Goal: Transaction & Acquisition: Purchase product/service

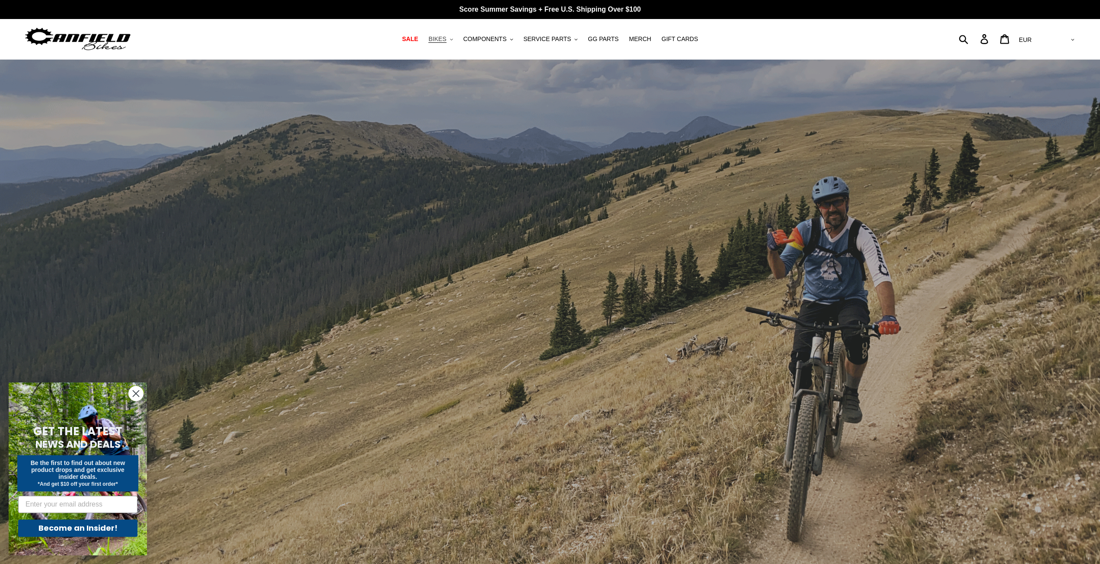
click at [446, 37] on span "BIKES" at bounding box center [437, 38] width 18 height 7
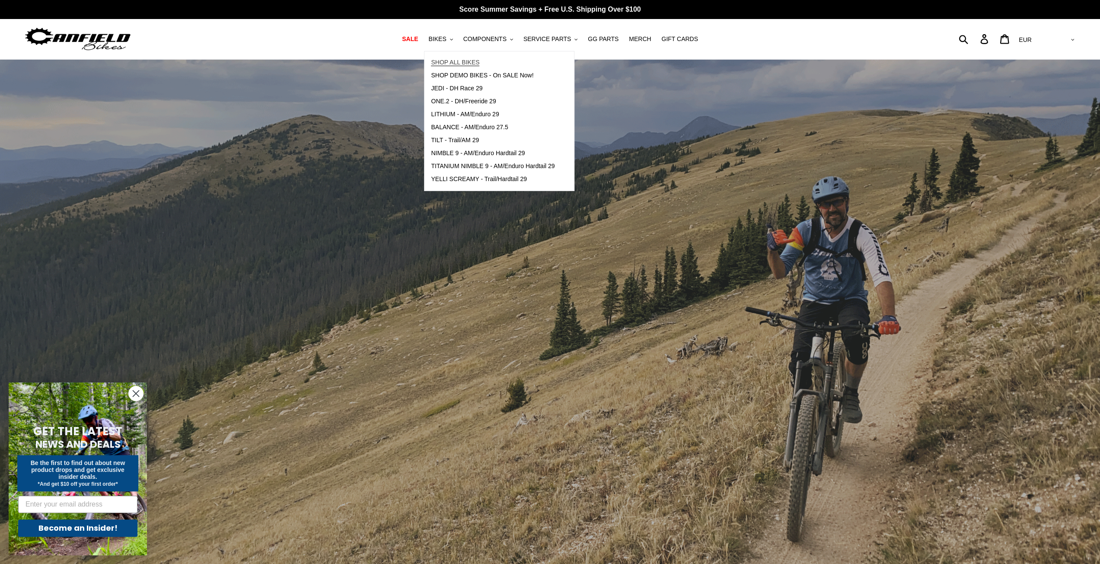
click at [455, 63] on span "SHOP ALL BIKES" at bounding box center [455, 62] width 48 height 7
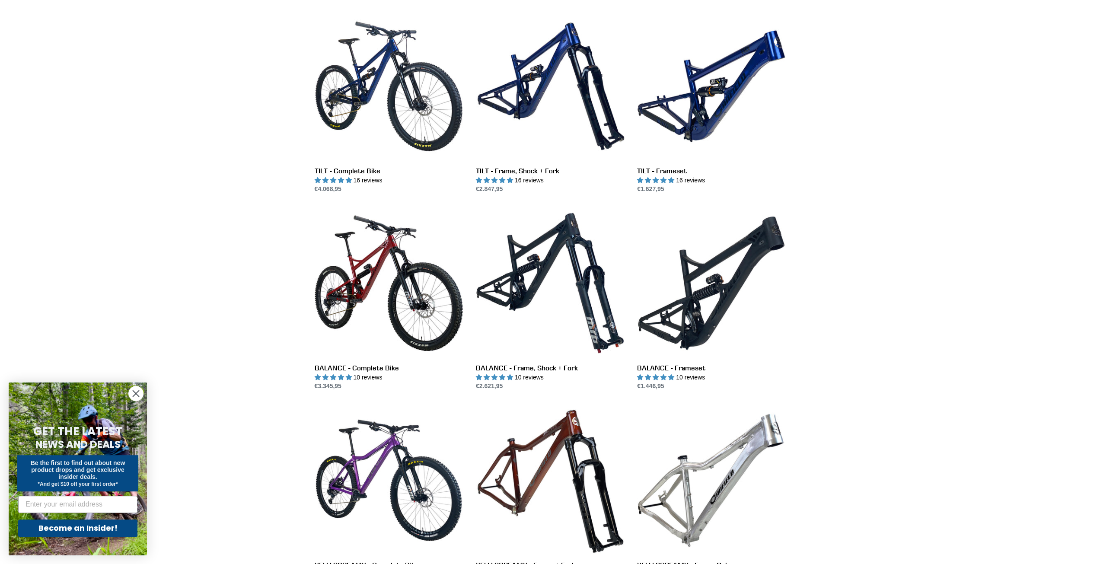
scroll to position [303, 0]
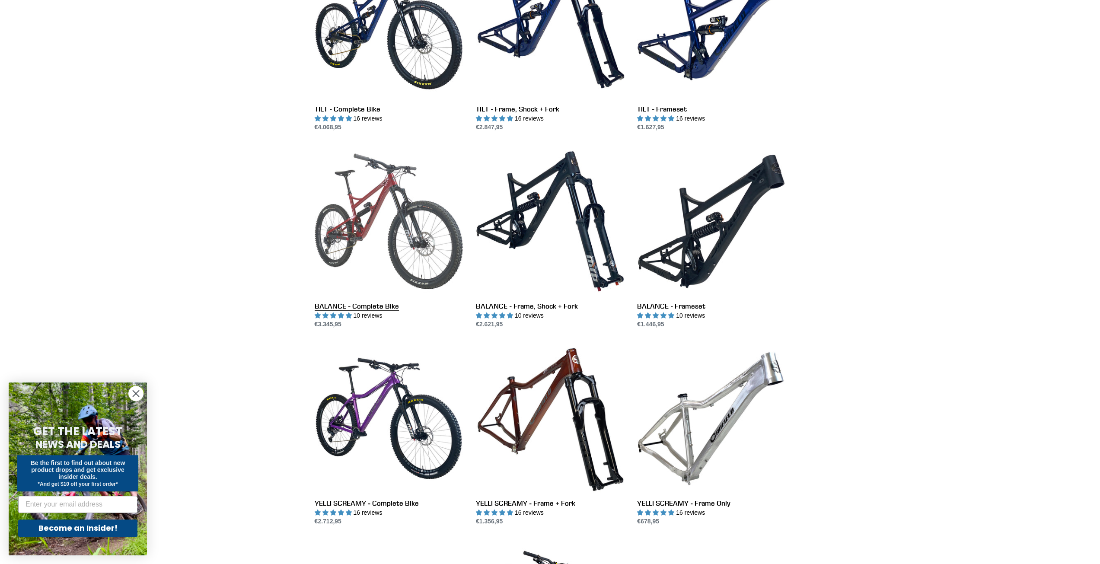
click at [334, 200] on link "BALANCE - Complete Bike" at bounding box center [389, 238] width 148 height 182
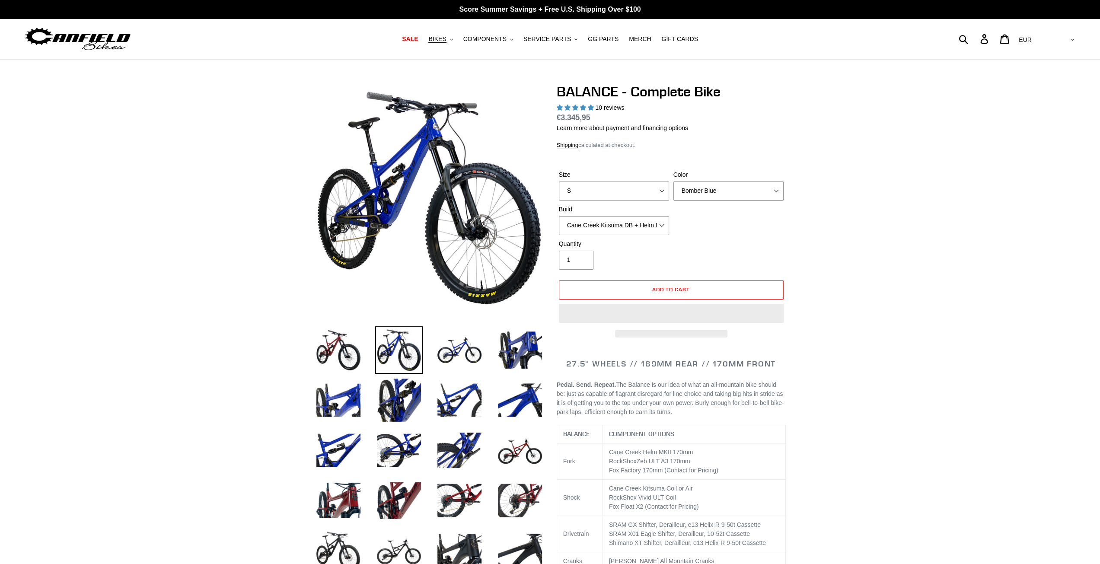
click at [725, 192] on select "Bomber Blue Goat's Blood Stealth Black" at bounding box center [728, 191] width 110 height 19
select select "highest-rating"
click at [597, 228] on select "Cane Creek Kitsuma DB + Helm MKII + SRAM GX Cane Creek Kitsuma DB + Helm MKII +…" at bounding box center [614, 225] width 110 height 19
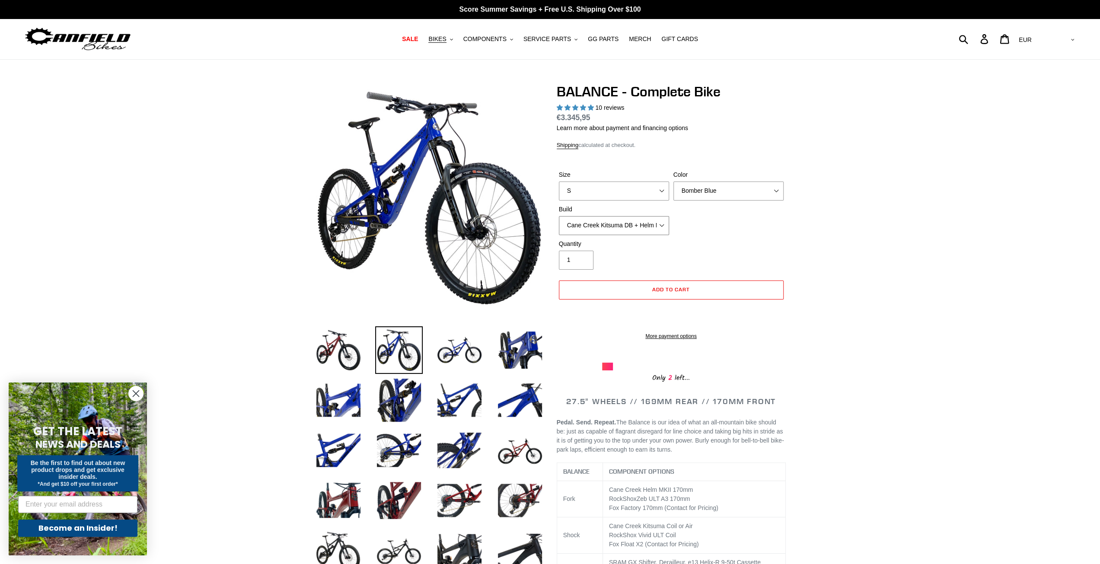
select select "RockShox Vivid ULT + Zeb ULT + SRAM GX"
click at [559, 216] on select "Cane Creek Kitsuma DB + Helm MKII + SRAM GX Cane Creek Kitsuma DB + Helm MKII +…" at bounding box center [614, 225] width 110 height 19
click at [737, 188] on select "Bomber Blue Goat's Blood Stealth Black" at bounding box center [728, 191] width 110 height 19
click at [673, 182] on select "Bomber Blue Goat's Blood Stealth Black" at bounding box center [728, 191] width 110 height 19
click at [732, 191] on select "Bomber Blue Goat's Blood Stealth Black" at bounding box center [728, 191] width 110 height 19
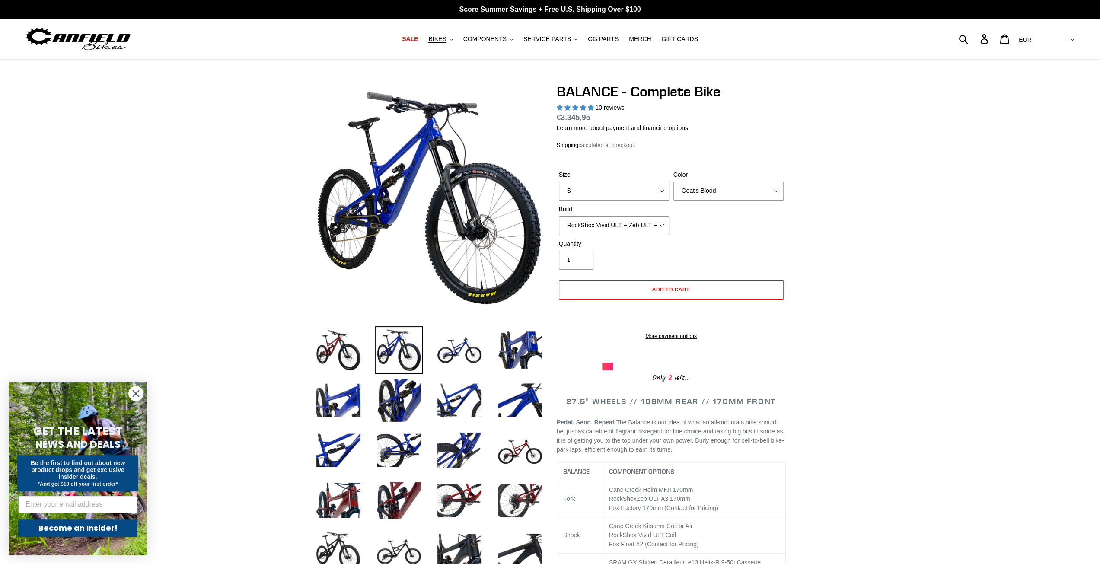
click at [718, 236] on div "Size S M L XL Color Bomber Blue Goat's Blood Stealth Black Build Cane Creek Kit…" at bounding box center [671, 204] width 229 height 69
drag, startPoint x: 721, startPoint y: 195, endPoint x: 712, endPoint y: 199, distance: 9.5
click at [721, 195] on select "Bomber Blue Goat's Blood Stealth Black" at bounding box center [728, 191] width 110 height 19
select select "Stealth Black"
click at [673, 182] on select "Bomber Blue Goat's Blood Stealth Black" at bounding box center [728, 191] width 110 height 19
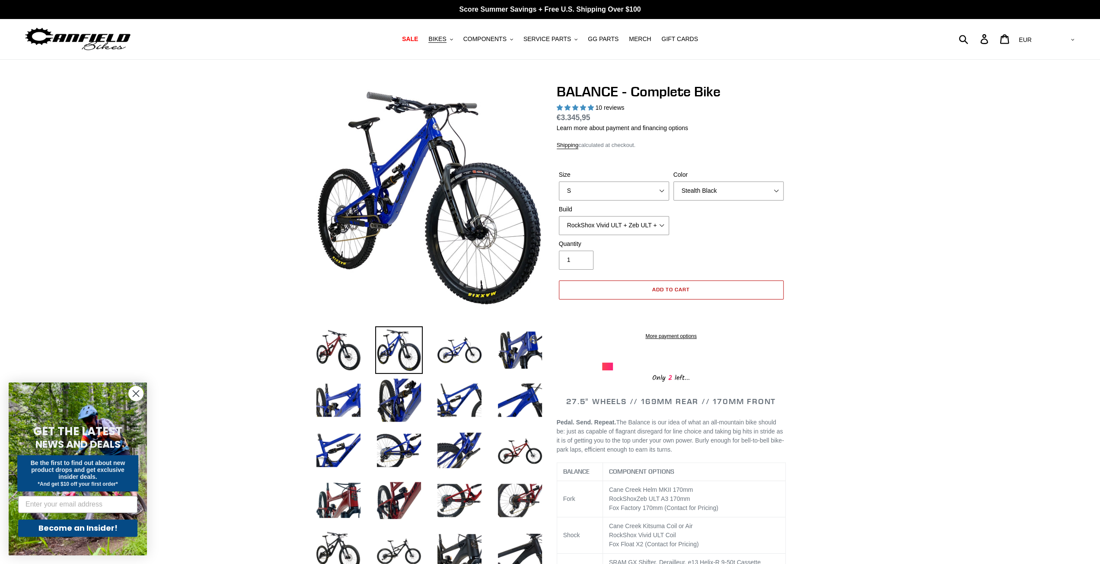
click at [662, 289] on span "Add to cart" at bounding box center [671, 289] width 38 height 6
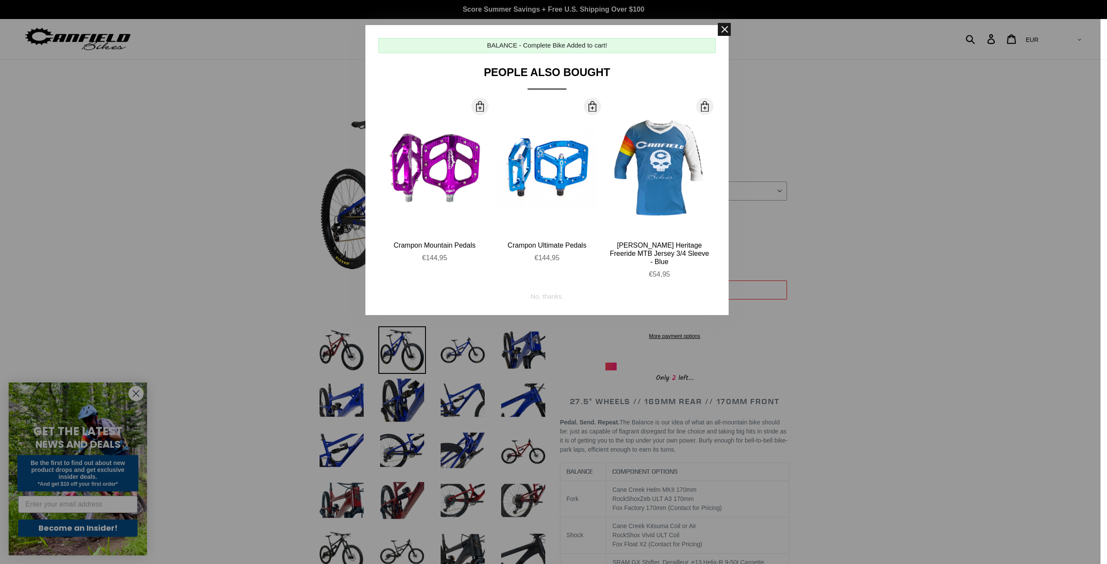
click at [726, 29] on span at bounding box center [724, 29] width 13 height 13
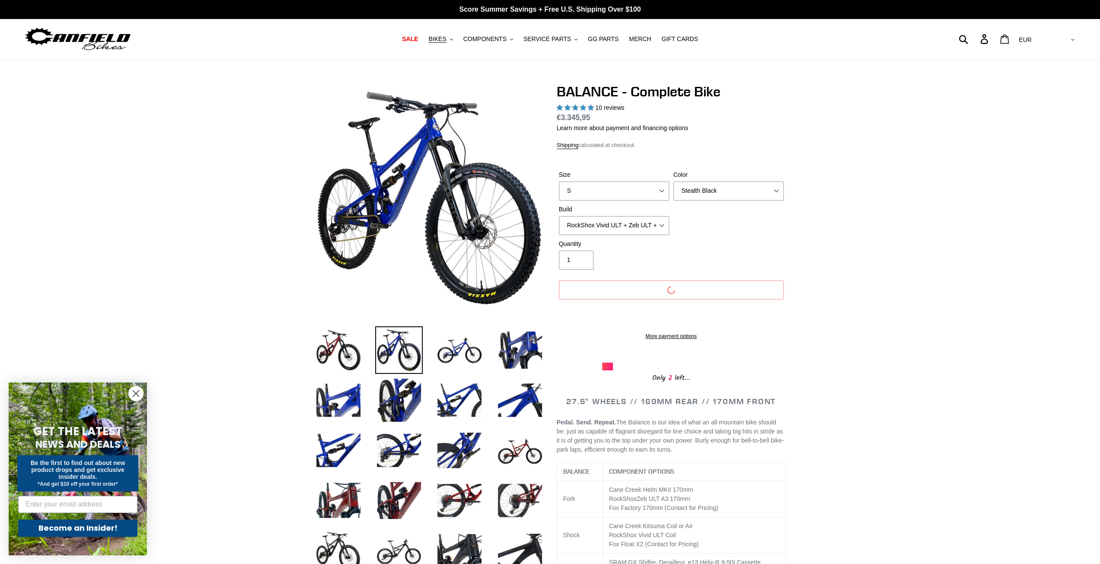
click at [1009, 37] on icon at bounding box center [1005, 39] width 10 height 10
